Goal: Information Seeking & Learning: Learn about a topic

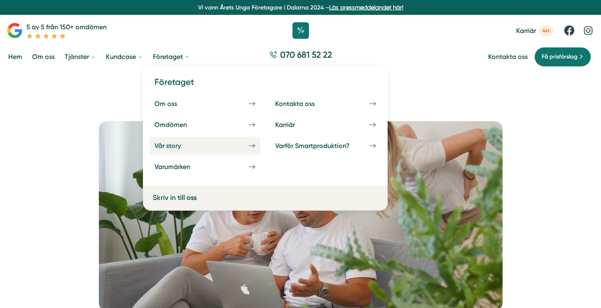
click at [190, 151] on link "Vår story" at bounding box center [204, 146] width 111 height 18
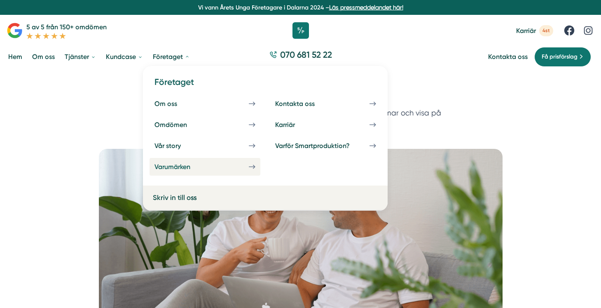
click at [201, 172] on link "Varumärken" at bounding box center [204, 167] width 111 height 18
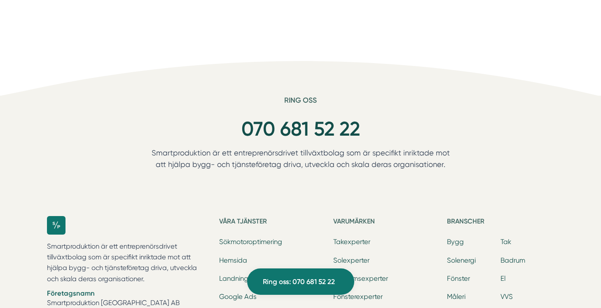
scroll to position [3617, 0]
